Goal: Task Accomplishment & Management: Manage account settings

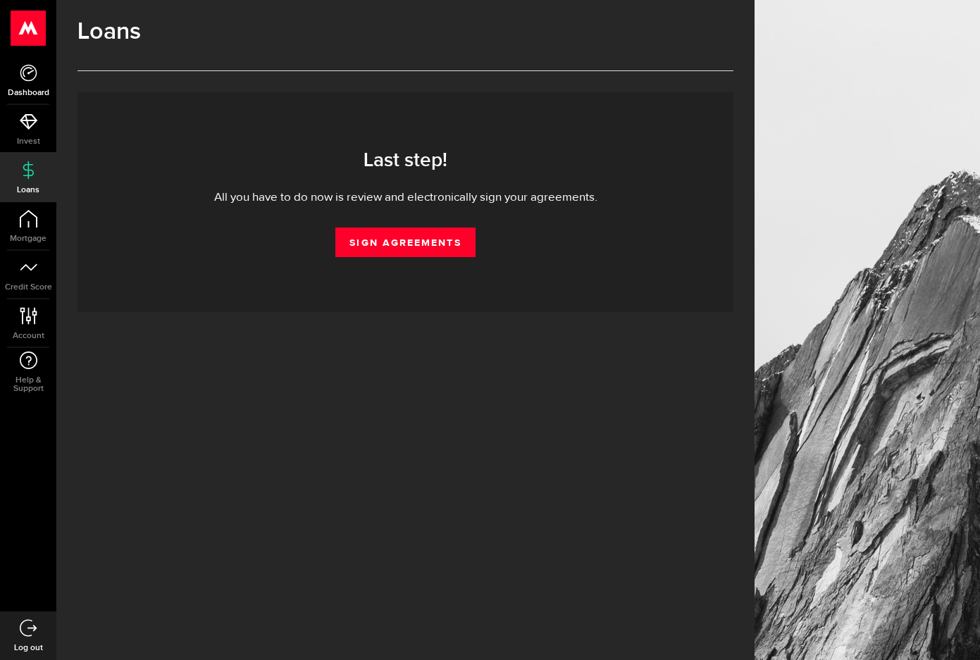
click at [26, 79] on icon at bounding box center [29, 73] width 18 height 18
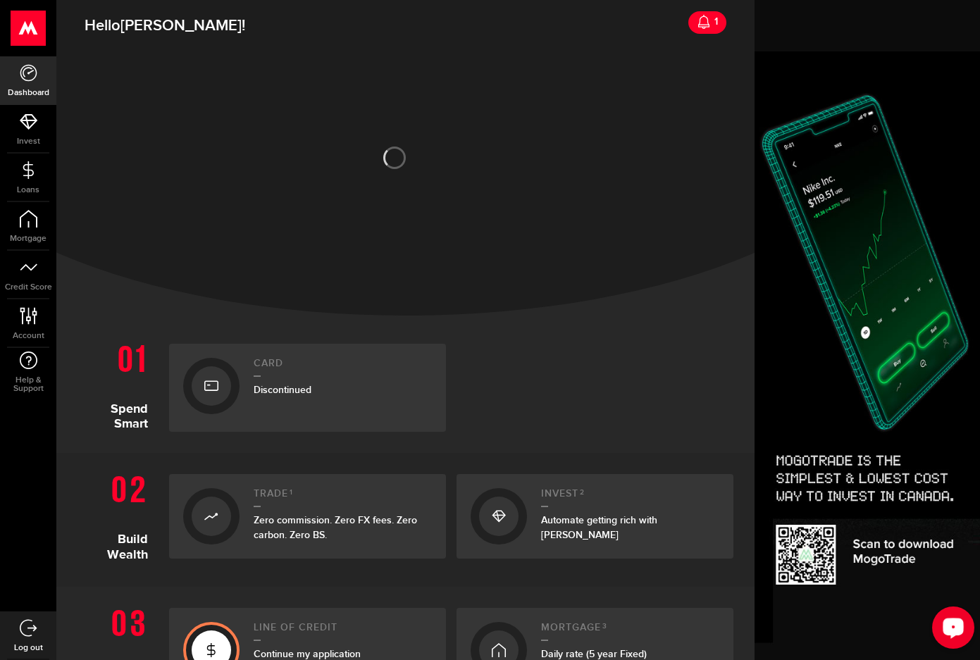
click at [951, 624] on icon "Open LiveChat chat widget" at bounding box center [953, 627] width 13 height 9
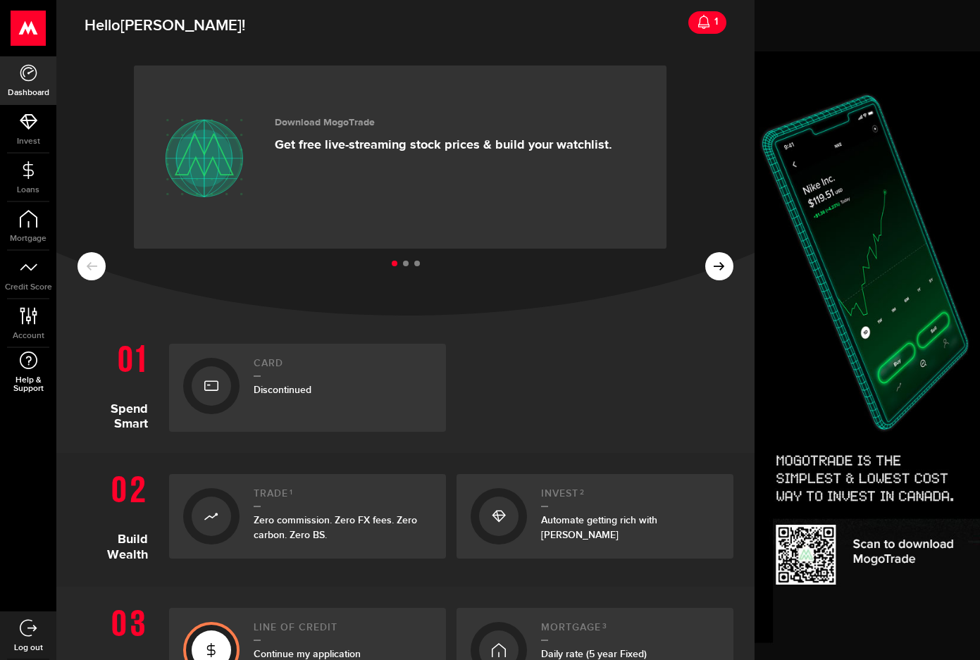
click at [44, 378] on span "Help & Support" at bounding box center [28, 384] width 56 height 17
click at [37, 325] on link "Account Compte" at bounding box center [28, 323] width 56 height 48
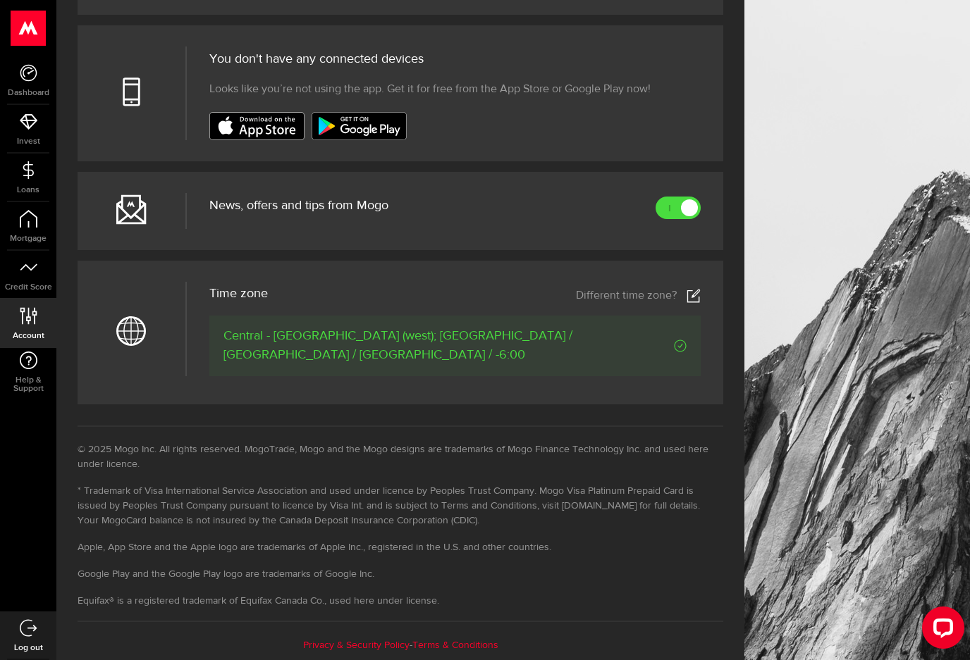
scroll to position [519, 0]
click at [686, 204] on link at bounding box center [677, 205] width 45 height 23
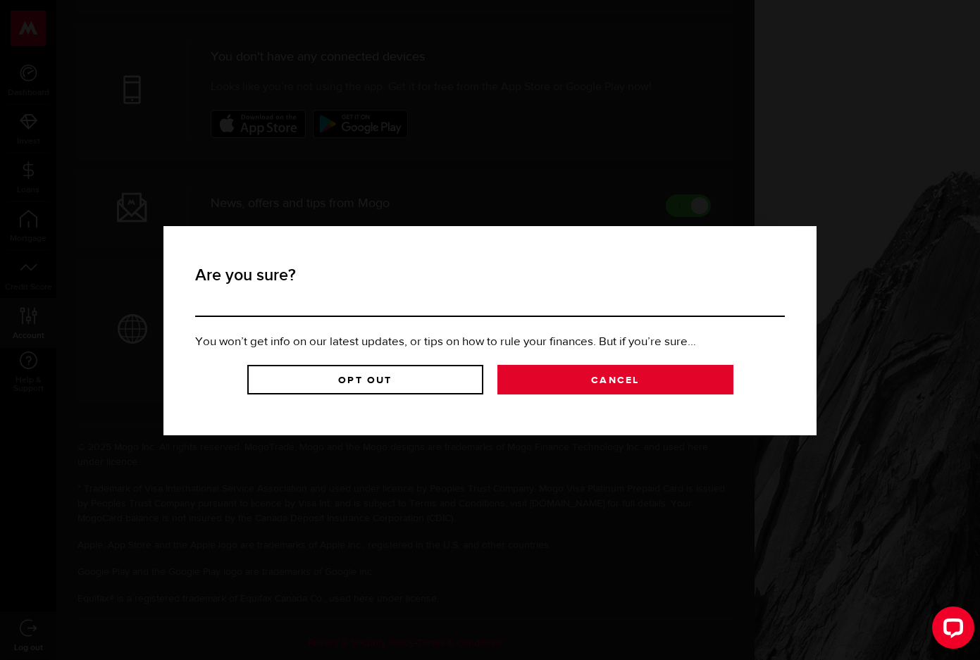
click at [569, 373] on link "Cancel" at bounding box center [615, 380] width 236 height 30
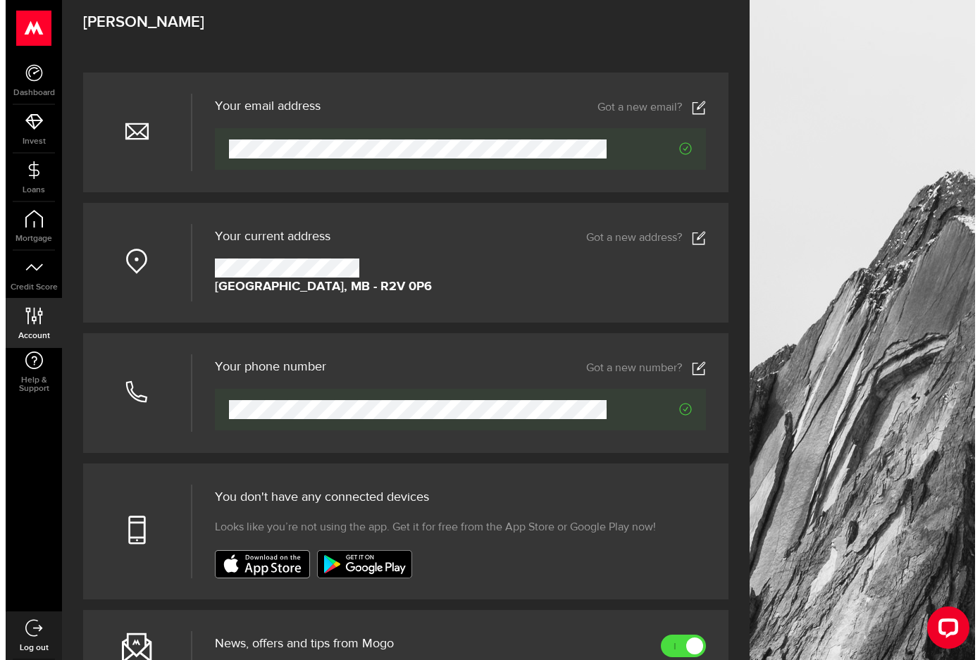
scroll to position [0, 0]
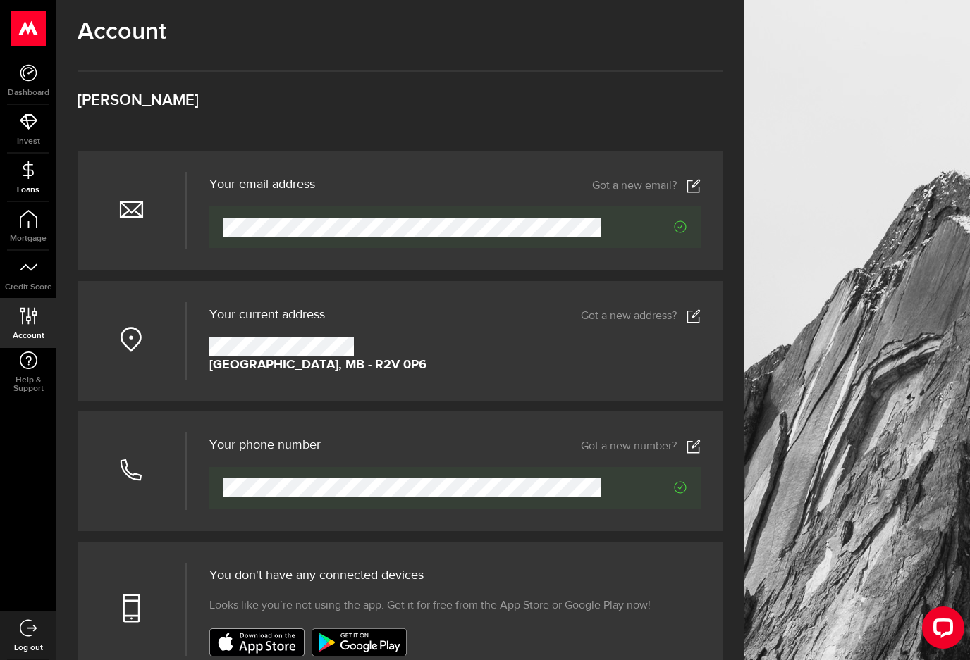
click at [24, 175] on icon at bounding box center [29, 170] width 18 height 18
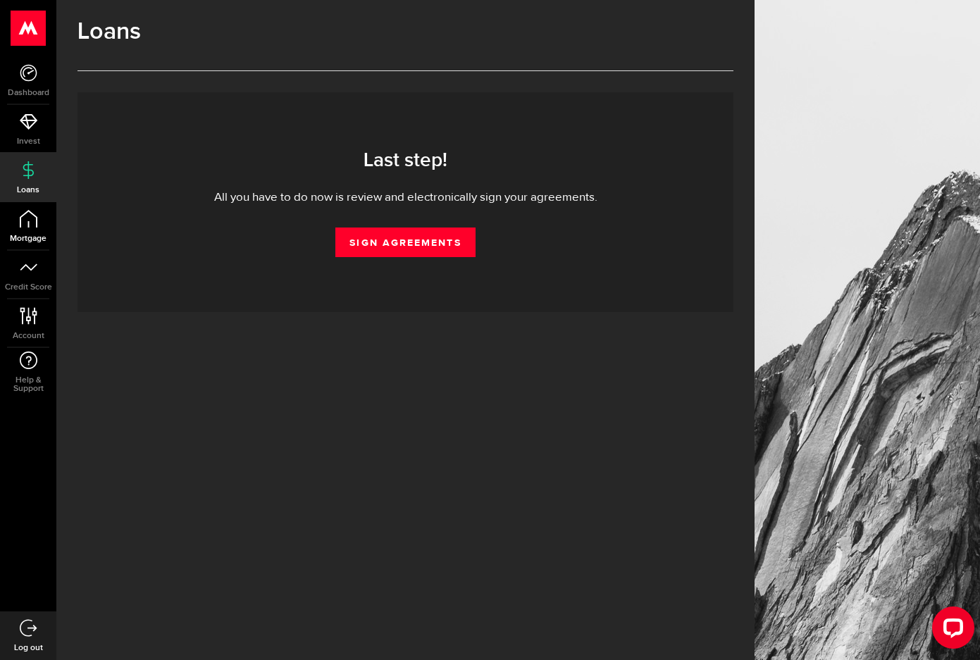
click at [24, 216] on icon at bounding box center [29, 219] width 18 height 18
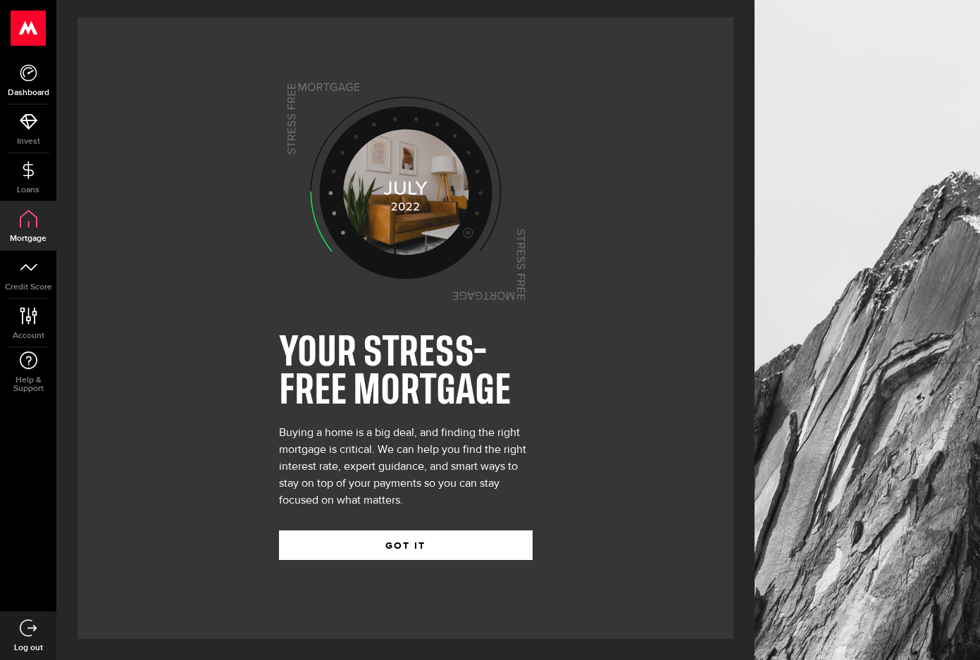
click at [34, 87] on link "Dashboard" at bounding box center [28, 80] width 56 height 48
